Goal: Task Accomplishment & Management: Manage account settings

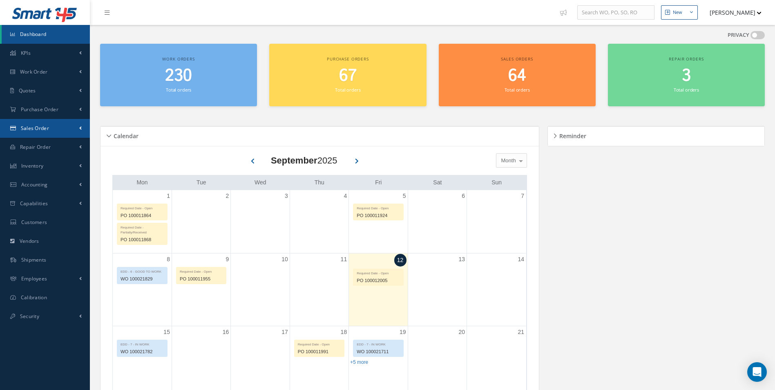
click at [45, 131] on span "Sales Order" at bounding box center [35, 128] width 28 height 7
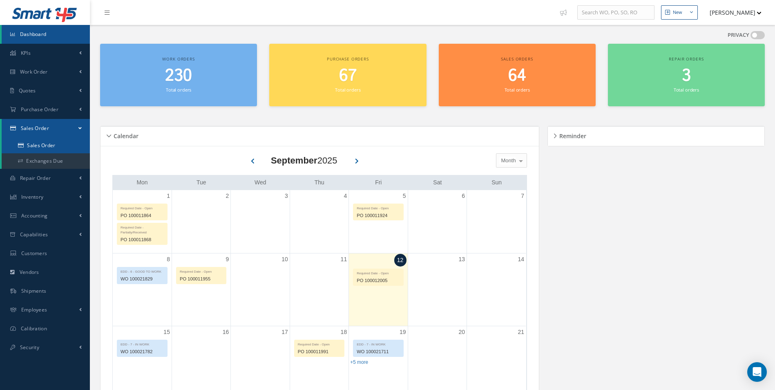
click at [54, 147] on link "Sales Order" at bounding box center [46, 146] width 88 height 16
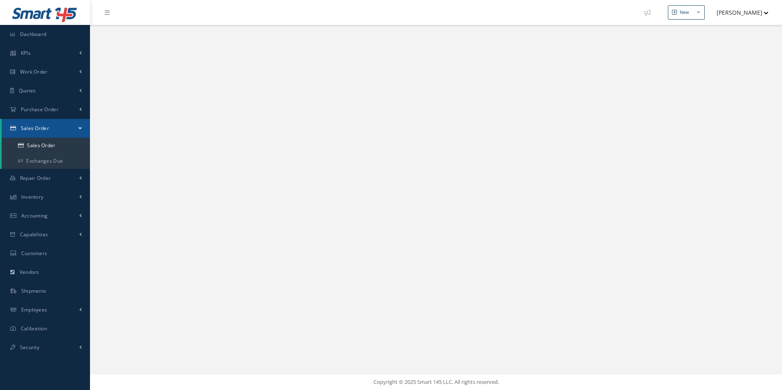
select select "25"
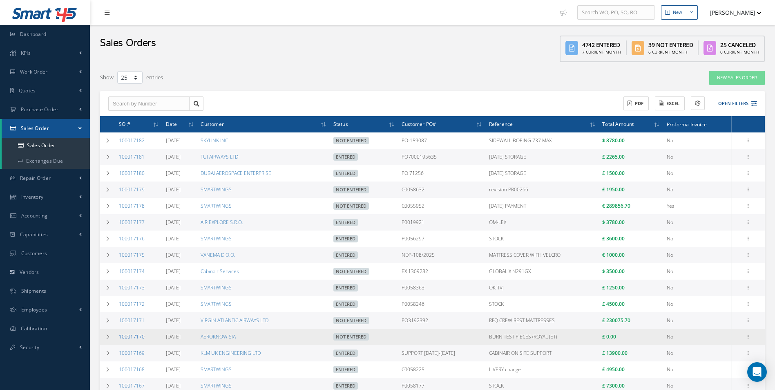
click at [126, 338] on link "100017170" at bounding box center [132, 336] width 26 height 7
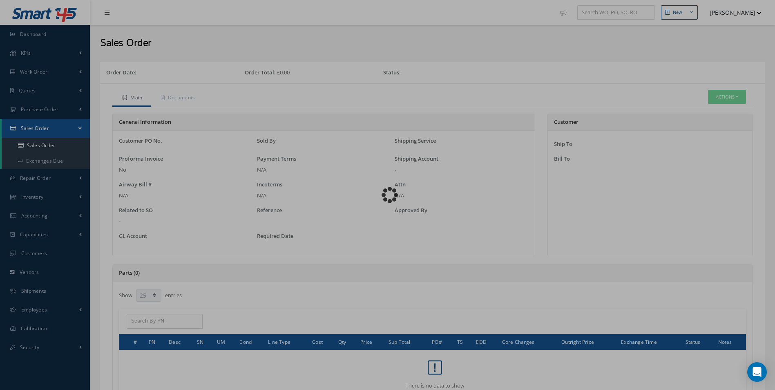
select select "25"
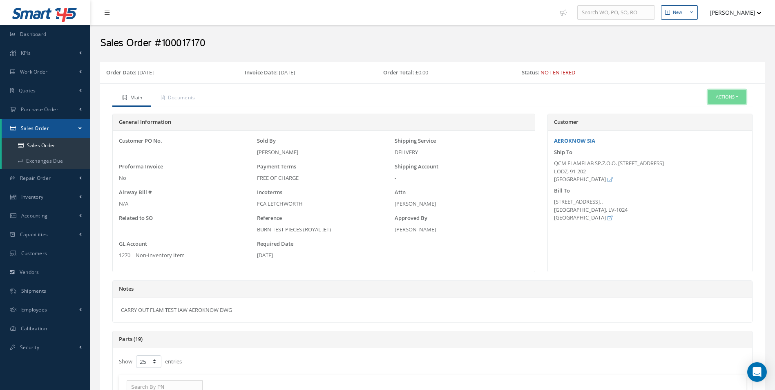
click at [727, 96] on button "Actions" at bounding box center [727, 97] width 38 height 14
click at [701, 139] on link "Documents" at bounding box center [714, 143] width 65 height 11
select select "25"
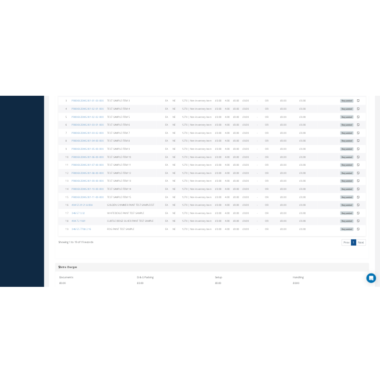
scroll to position [450, 0]
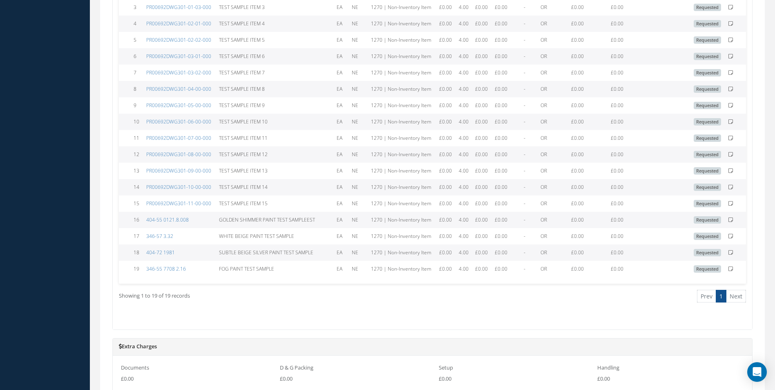
drag, startPoint x: 185, startPoint y: 205, endPoint x: -436, endPoint y: 170, distance: 621.9
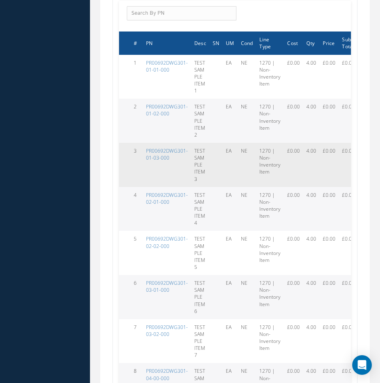
scroll to position [517, 0]
